Goal: Transaction & Acquisition: Purchase product/service

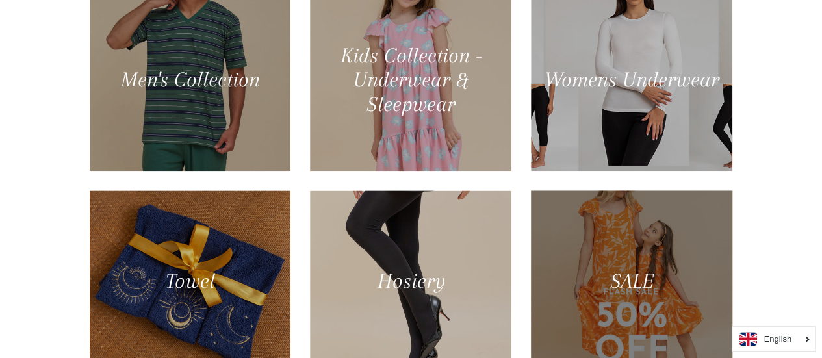
scroll to position [650, 0]
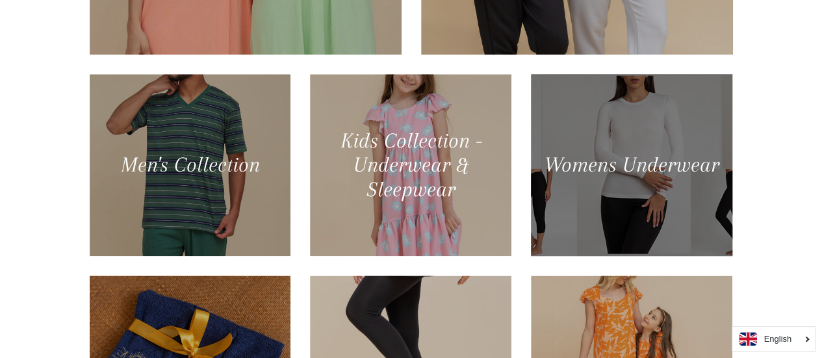
click at [650, 187] on div at bounding box center [631, 164] width 207 height 187
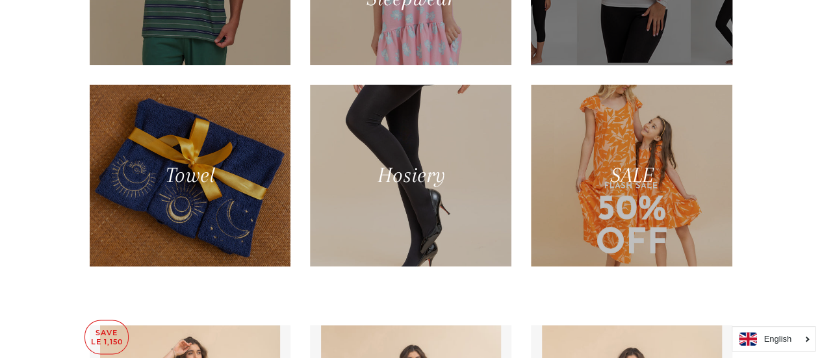
scroll to position [844, 0]
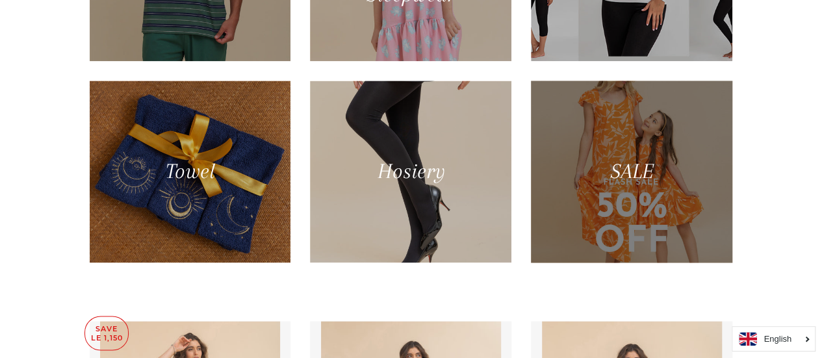
click at [658, 184] on div at bounding box center [631, 171] width 207 height 187
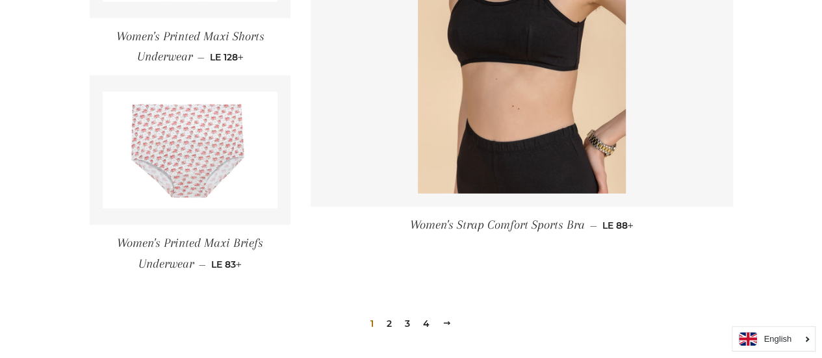
scroll to position [1884, 0]
click at [182, 159] on img at bounding box center [190, 149] width 175 height 117
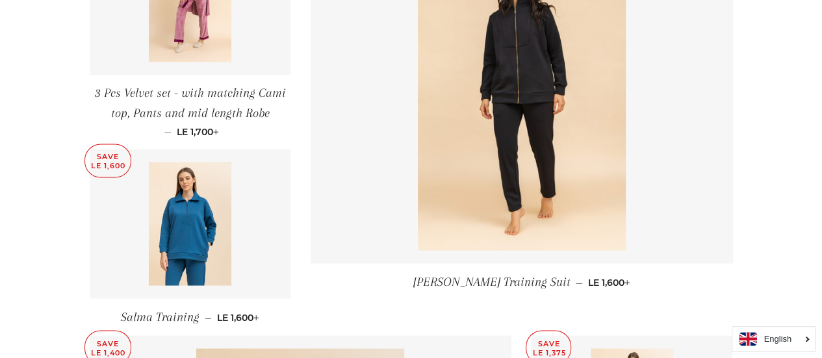
scroll to position [1039, 0]
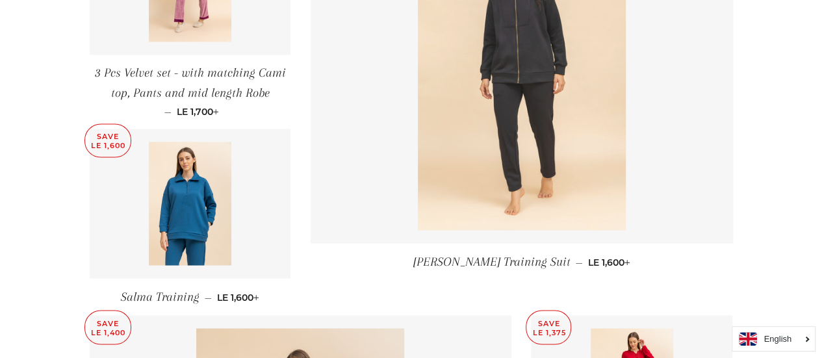
click at [502, 82] on img at bounding box center [522, 74] width 208 height 312
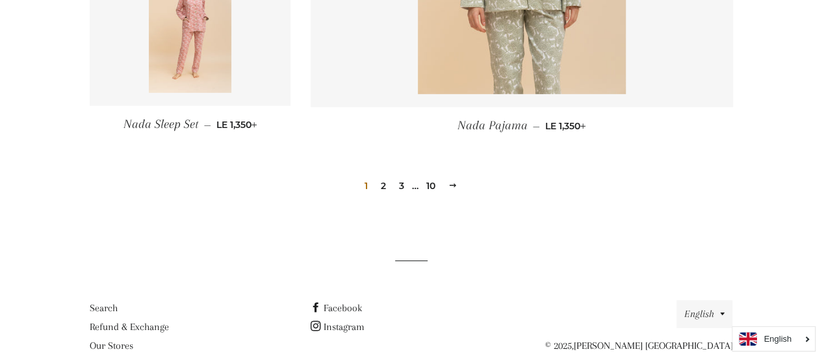
scroll to position [1988, 0]
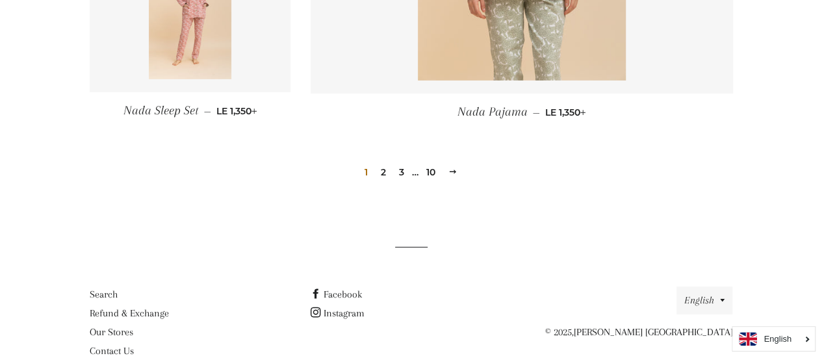
click at [453, 167] on span at bounding box center [452, 172] width 9 height 10
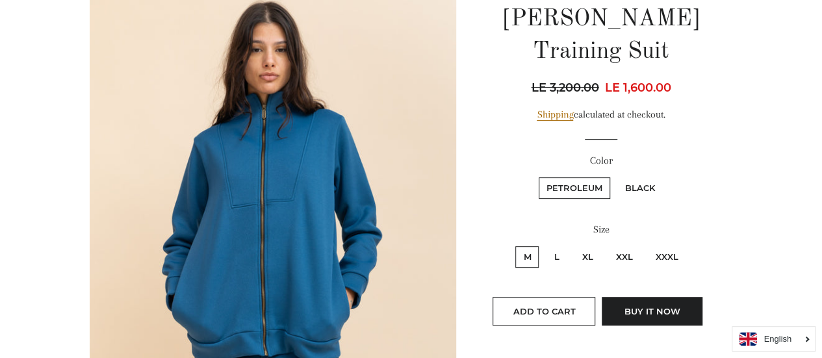
scroll to position [195, 0]
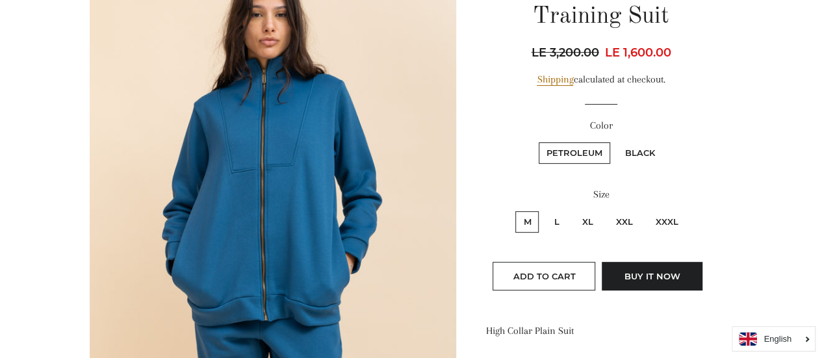
click at [555, 211] on label "L" at bounding box center [556, 221] width 21 height 21
click at [544, 209] on input "L" at bounding box center [544, 209] width 1 height 1
radio input "true"
click at [586, 211] on label "XL" at bounding box center [587, 221] width 27 height 21
click at [572, 209] on input "XL" at bounding box center [572, 209] width 1 height 1
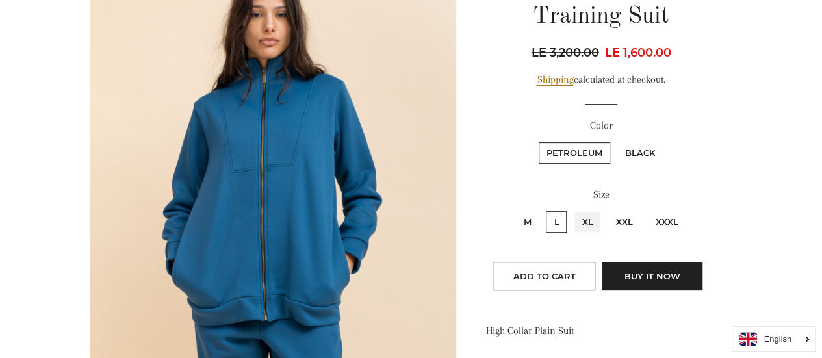
radio input "true"
click at [623, 211] on label "XXL" at bounding box center [623, 221] width 32 height 21
click at [606, 209] on input "XXL" at bounding box center [605, 209] width 1 height 1
radio input "true"
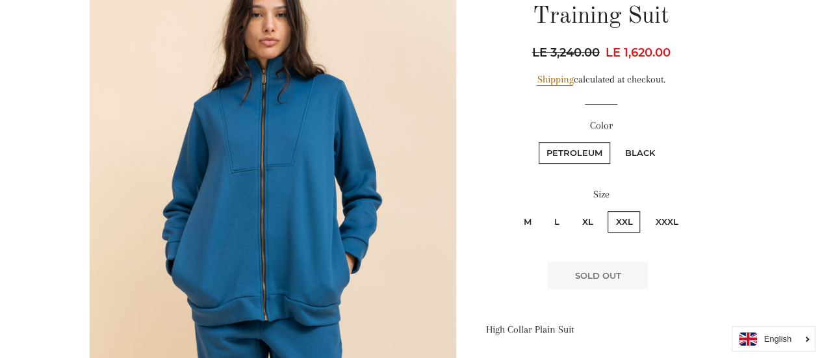
click at [661, 211] on label "XXXL" at bounding box center [666, 221] width 38 height 21
click at [646, 209] on input "XXXL" at bounding box center [645, 209] width 1 height 1
radio input "true"
click at [582, 211] on label "XL" at bounding box center [587, 221] width 27 height 21
click at [572, 209] on input "XL" at bounding box center [572, 209] width 1 height 1
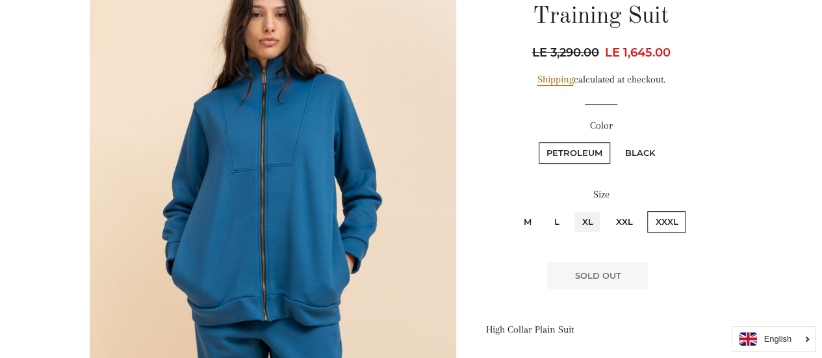
radio input "true"
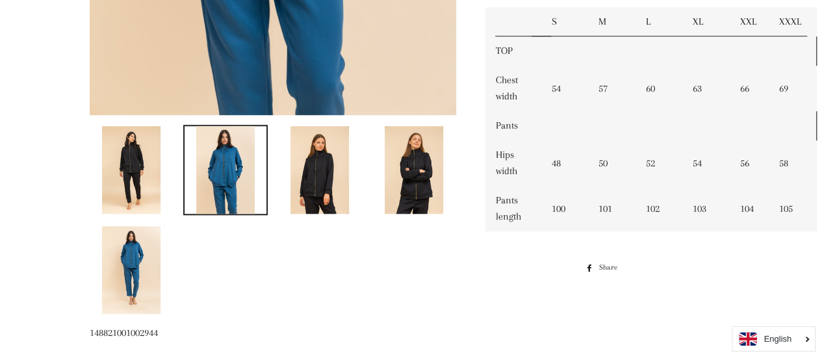
scroll to position [585, 0]
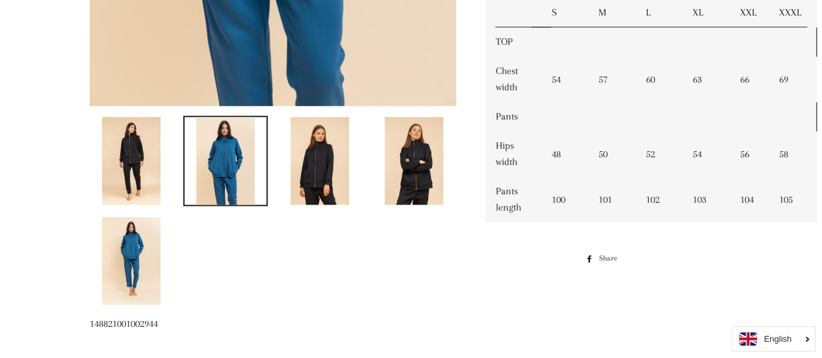
click at [330, 173] on img at bounding box center [319, 161] width 58 height 88
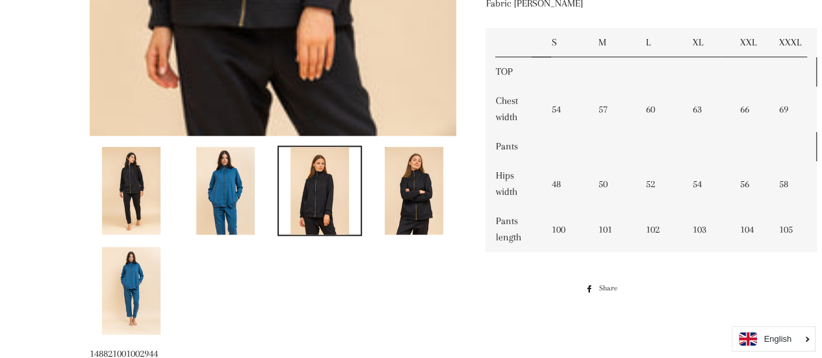
scroll to position [650, 0]
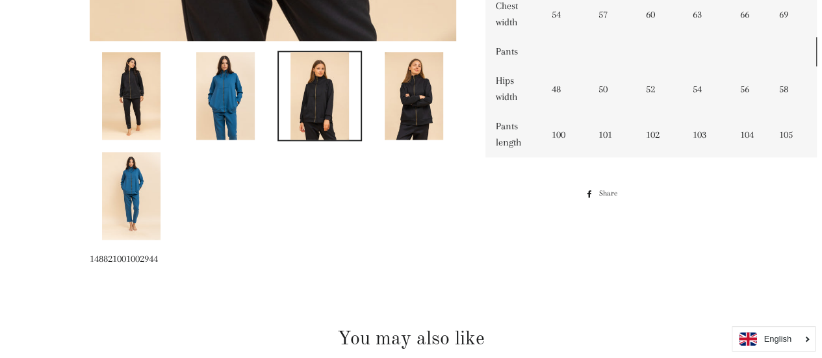
click at [420, 108] on img at bounding box center [414, 96] width 58 height 88
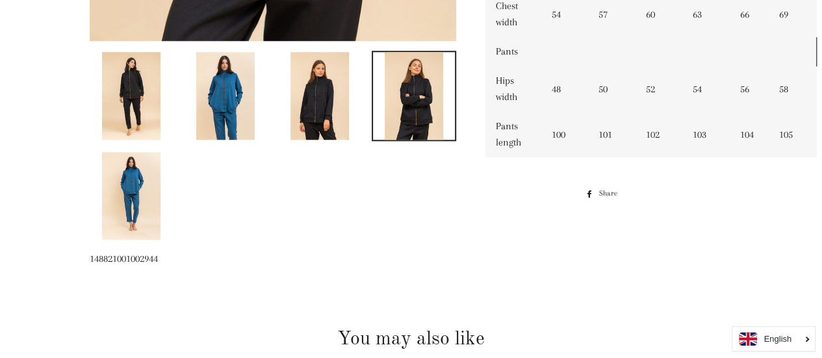
click at [130, 180] on img at bounding box center [131, 196] width 58 height 88
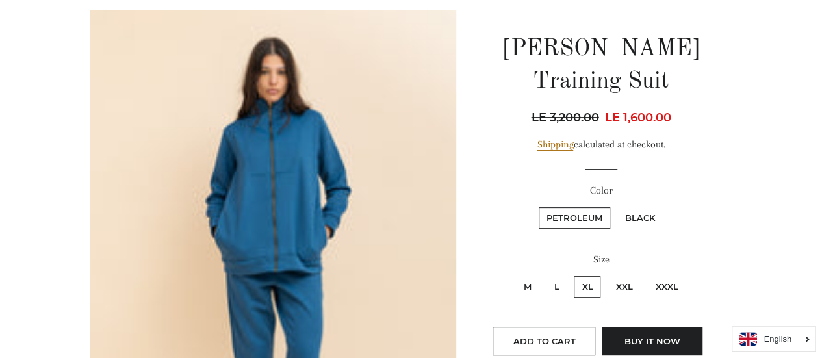
scroll to position [195, 0]
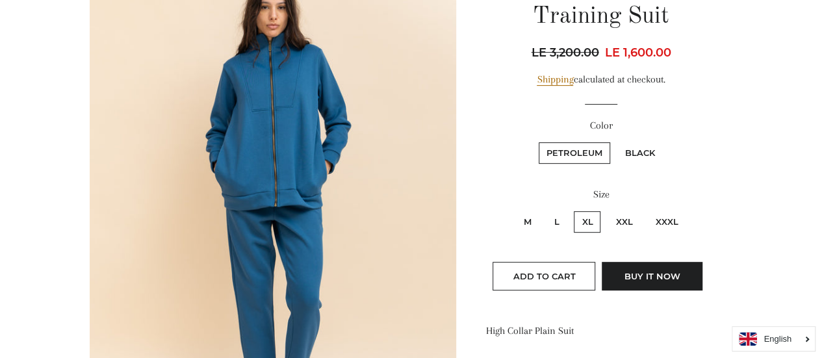
click at [628, 211] on label "XXL" at bounding box center [623, 221] width 32 height 21
click at [606, 209] on input "XXL" at bounding box center [605, 209] width 1 height 1
radio input "true"
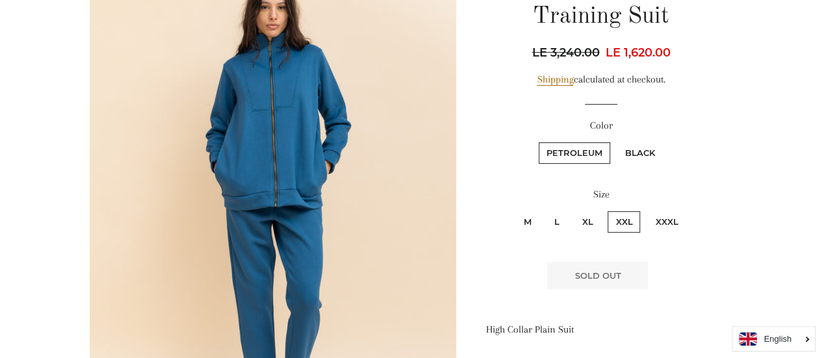
click at [668, 211] on label "XXXL" at bounding box center [666, 221] width 38 height 21
click at [646, 209] on input "XXXL" at bounding box center [645, 209] width 1 height 1
radio input "true"
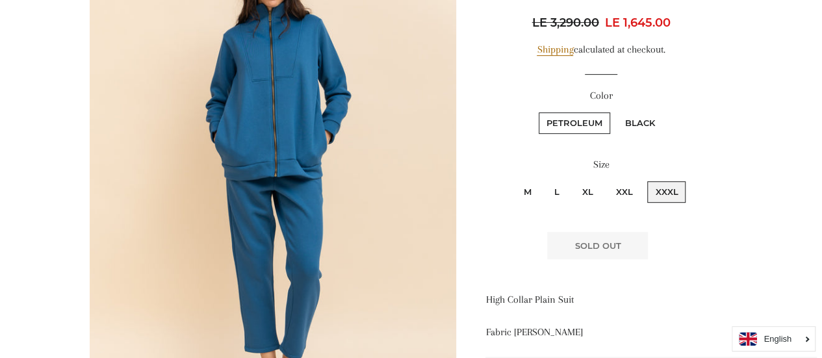
scroll to position [195, 0]
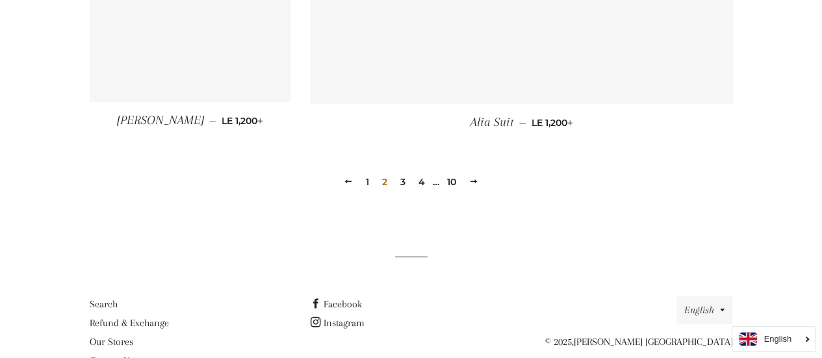
scroll to position [1992, 0]
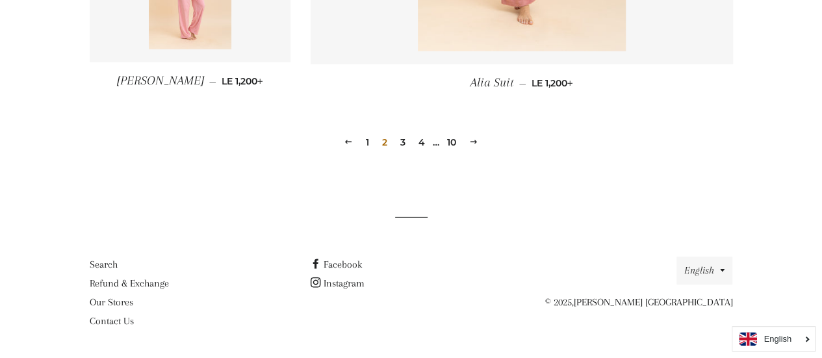
click at [474, 141] on span at bounding box center [473, 142] width 9 height 10
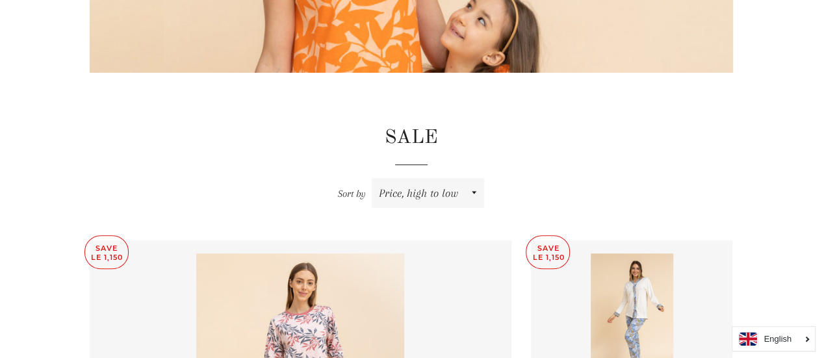
scroll to position [326, 0]
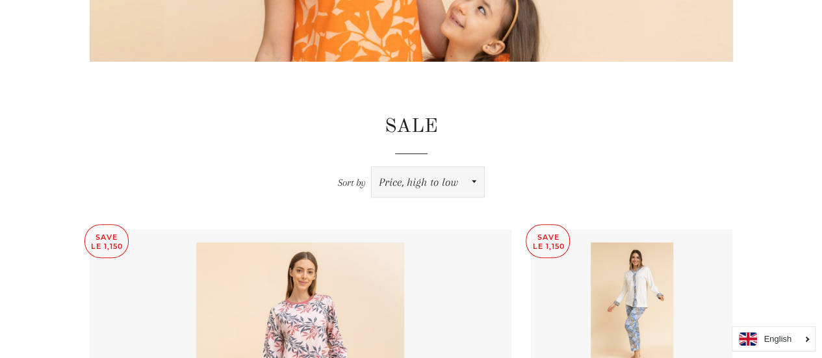
click at [473, 177] on select "Featured Best selling Alphabetically, A-Z Alphabetically, Z-A Price, low to hig…" at bounding box center [428, 182] width 112 height 30
select select "price-ascending"
click at [372, 167] on select "Featured Best selling Alphabetically, A-Z Alphabetically, Z-A Price, low to hig…" at bounding box center [428, 182] width 112 height 30
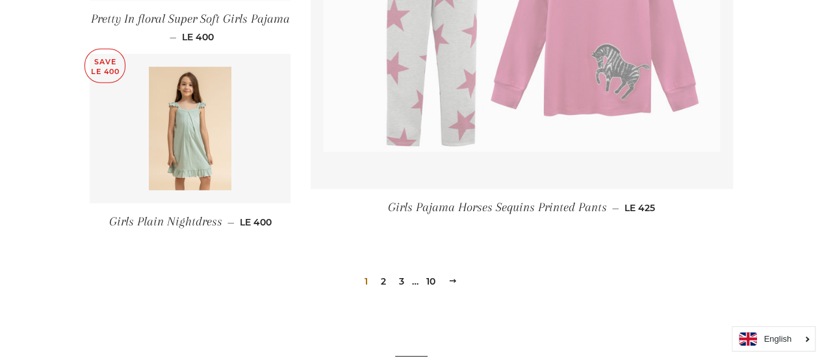
scroll to position [1884, 0]
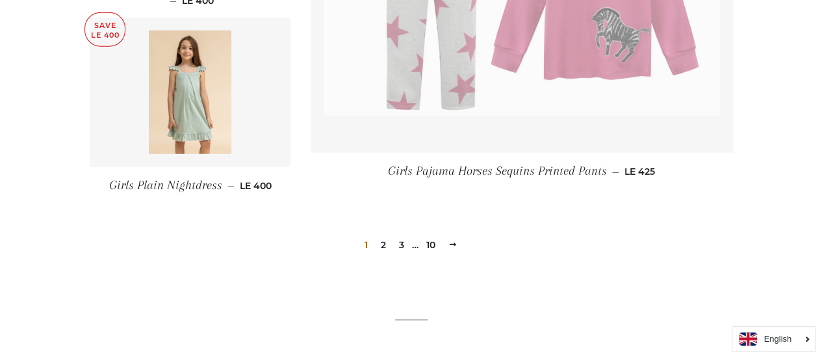
click at [452, 240] on span at bounding box center [452, 245] width 9 height 10
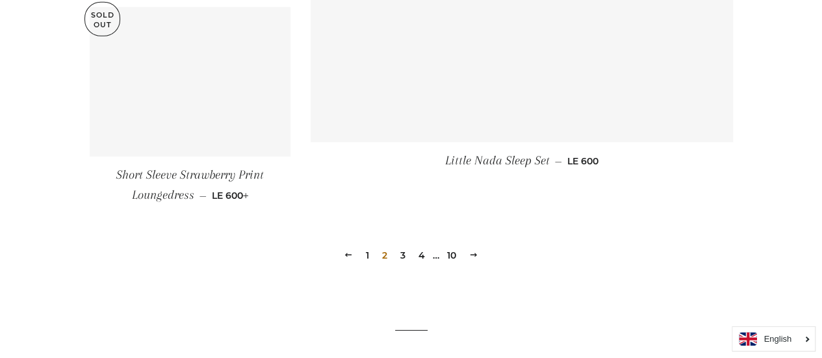
scroll to position [1949, 0]
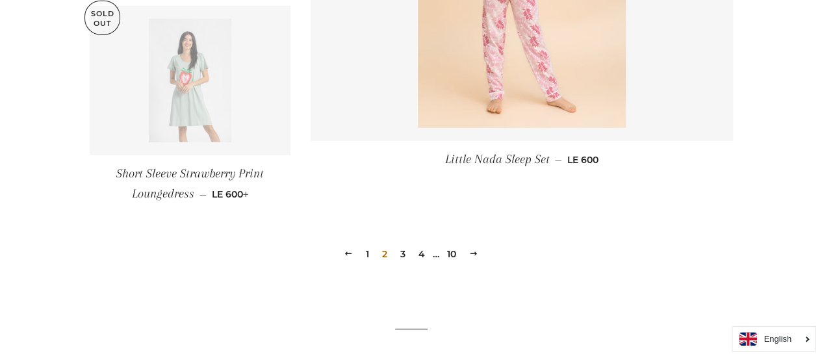
click at [479, 253] on link "Next" at bounding box center [473, 254] width 19 height 20
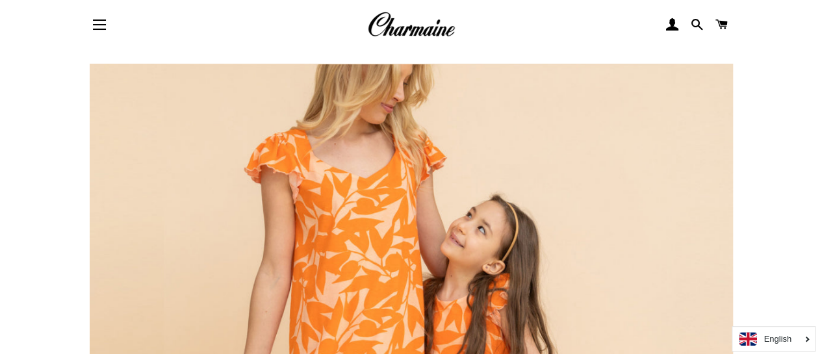
scroll to position [0, 0]
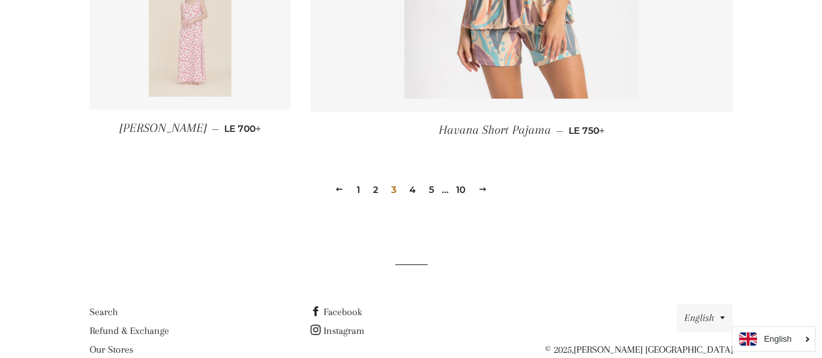
scroll to position [1949, 0]
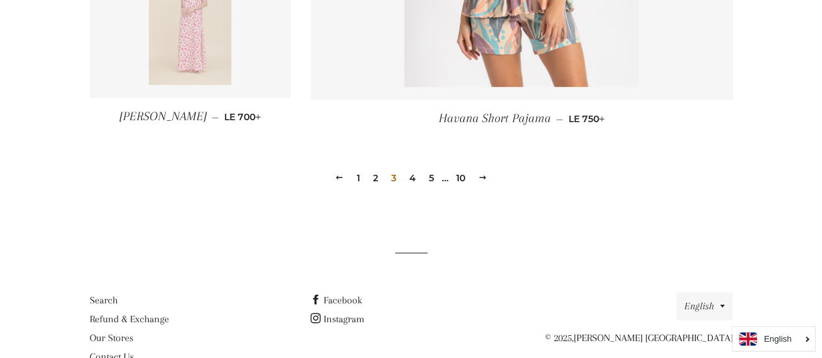
click at [483, 175] on span at bounding box center [482, 178] width 9 height 10
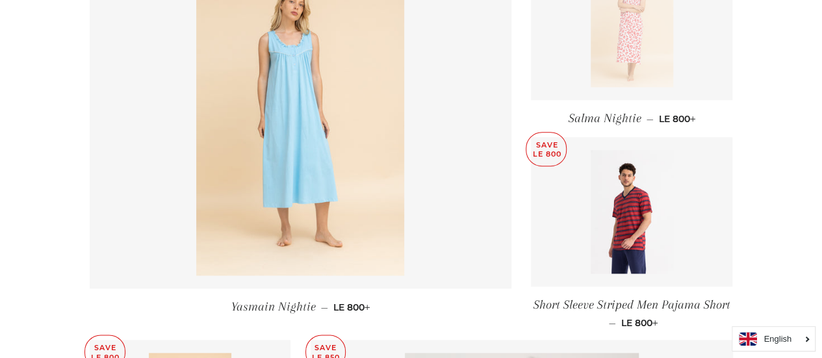
scroll to position [585, 0]
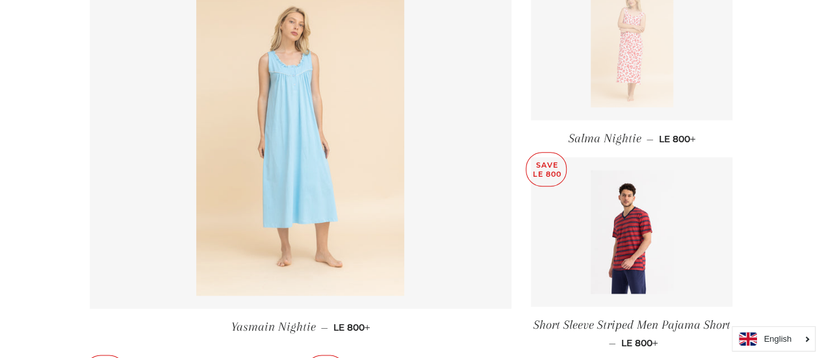
click at [382, 151] on img at bounding box center [300, 140] width 208 height 312
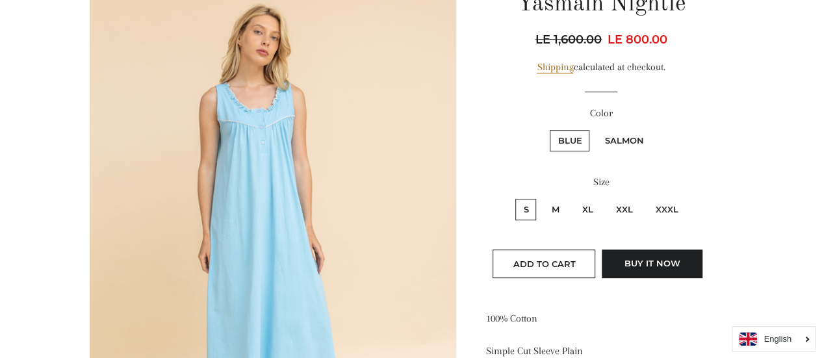
scroll to position [195, 0]
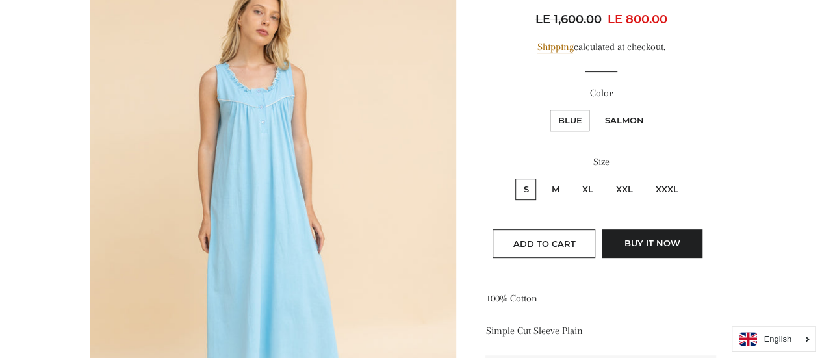
click at [620, 184] on label "XXL" at bounding box center [623, 189] width 32 height 21
click at [606, 177] on input "XXL" at bounding box center [605, 177] width 1 height 1
radio input "true"
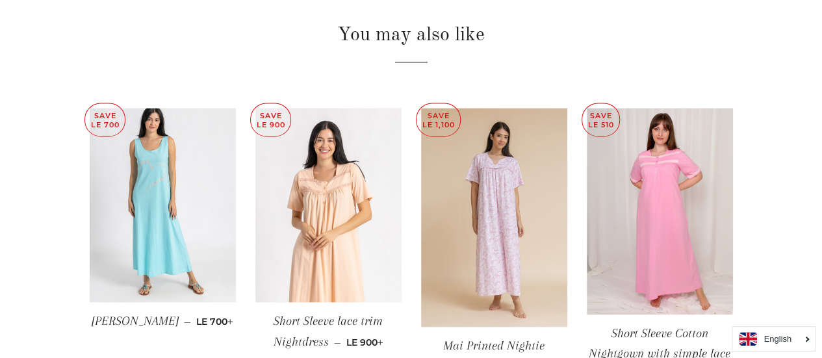
scroll to position [974, 0]
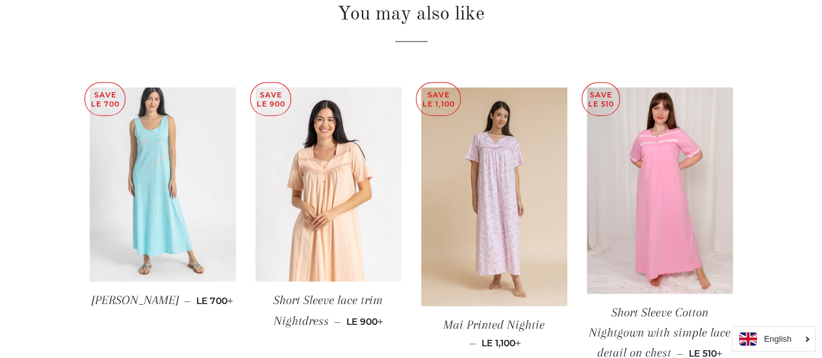
click at [160, 196] on img at bounding box center [163, 184] width 146 height 195
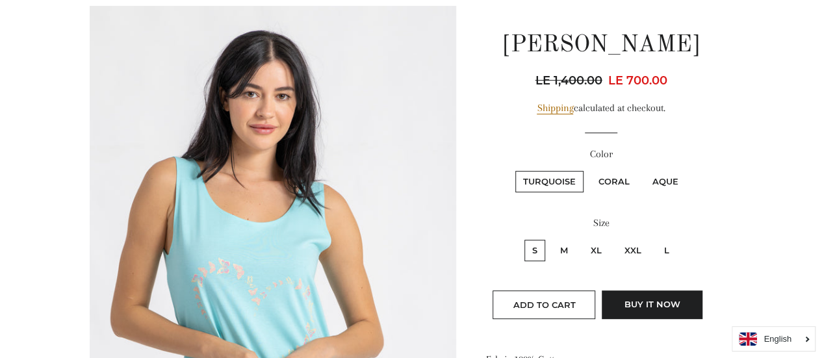
scroll to position [195, 0]
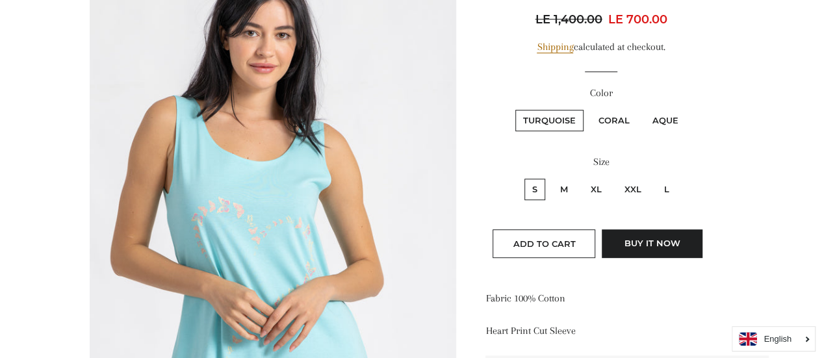
click at [633, 190] on label "XXL" at bounding box center [632, 189] width 32 height 21
click at [615, 177] on input "XXL" at bounding box center [614, 177] width 1 height 1
radio input "true"
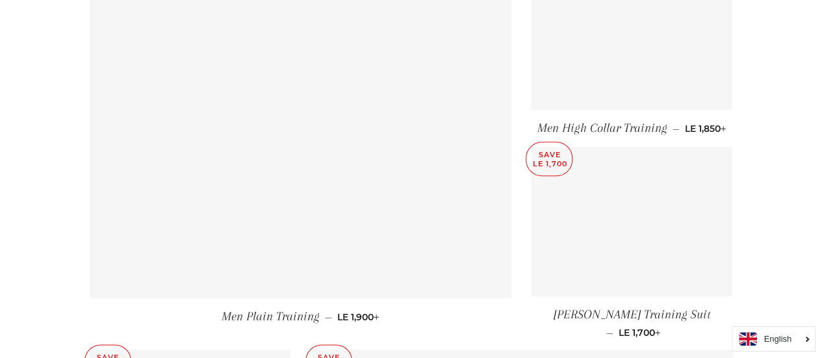
scroll to position [429, 0]
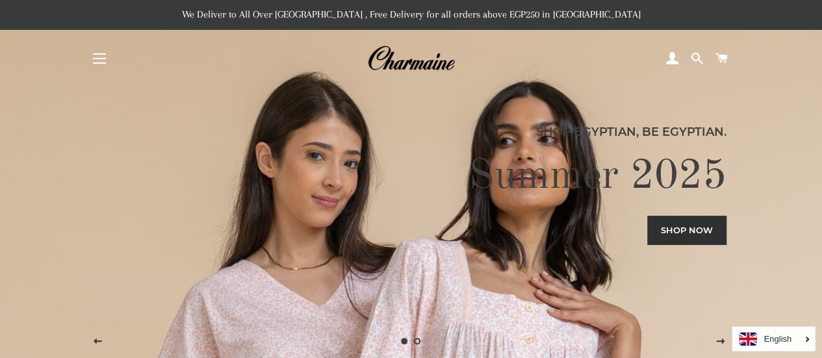
click at [97, 62] on button "Site navigation" at bounding box center [99, 58] width 32 height 32
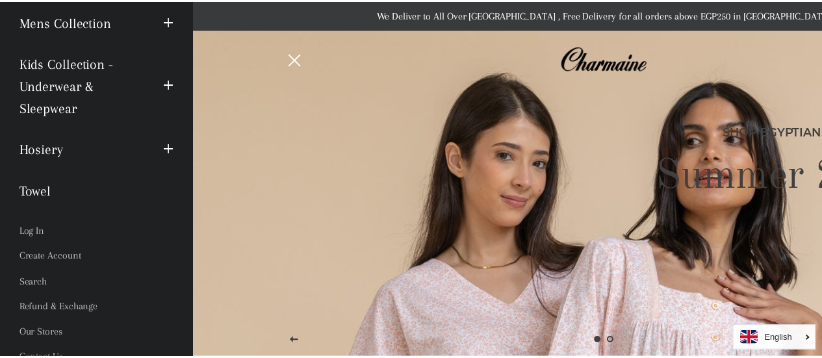
scroll to position [242, 0]
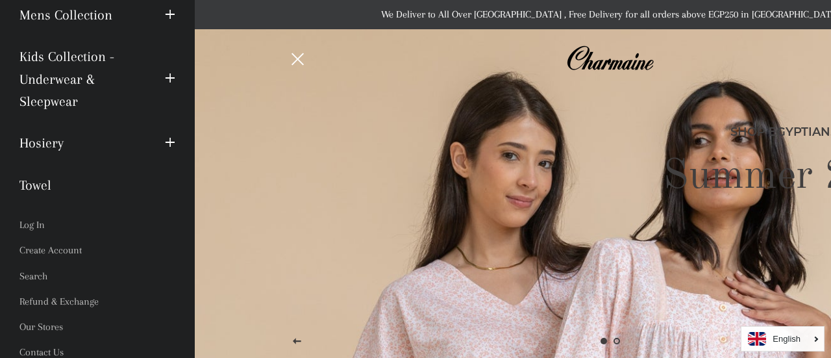
click at [299, 58] on span "button" at bounding box center [298, 59] width 12 height 12
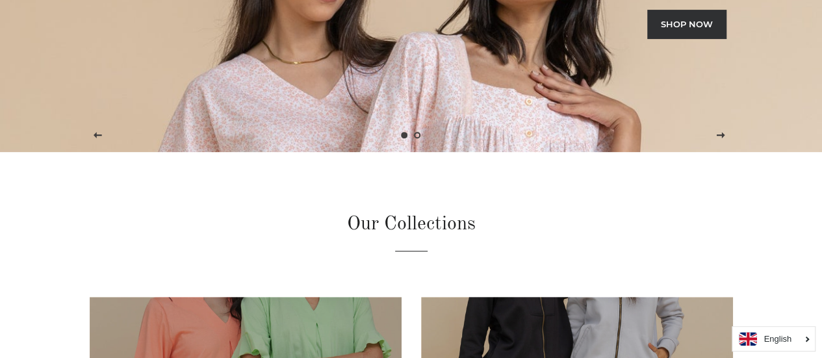
scroll to position [195, 0]
